Goal: Find specific page/section: Find specific page/section

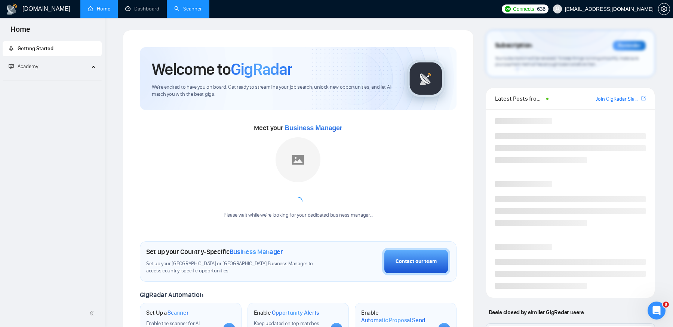
click at [186, 18] on li "Scanner" at bounding box center [188, 9] width 43 height 18
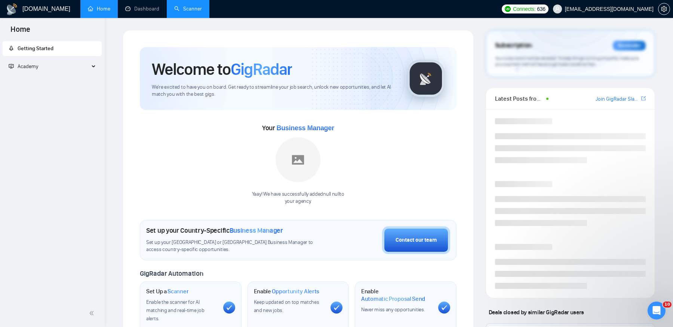
click at [181, 10] on link "Scanner" at bounding box center [188, 9] width 28 height 6
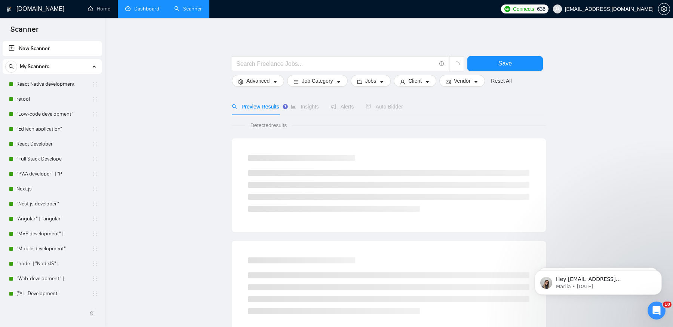
click at [151, 6] on link "Dashboard" at bounding box center [142, 9] width 34 height 6
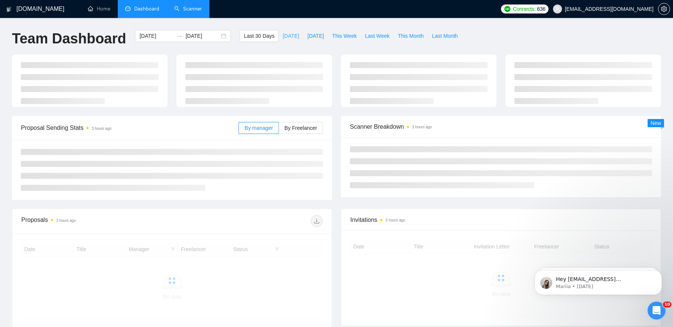
click at [283, 34] on span "[DATE]" at bounding box center [291, 36] width 16 height 8
type input "[DATE]"
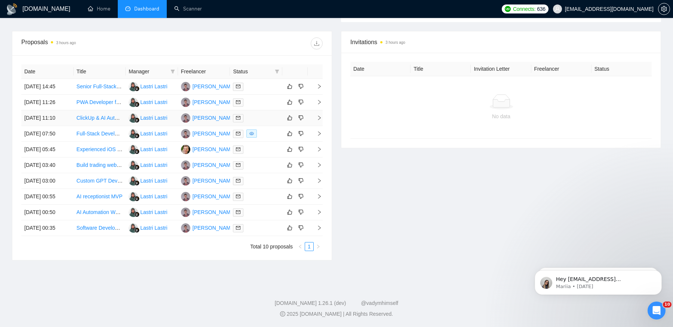
scroll to position [300, 0]
